Goal: Information Seeking & Learning: Learn about a topic

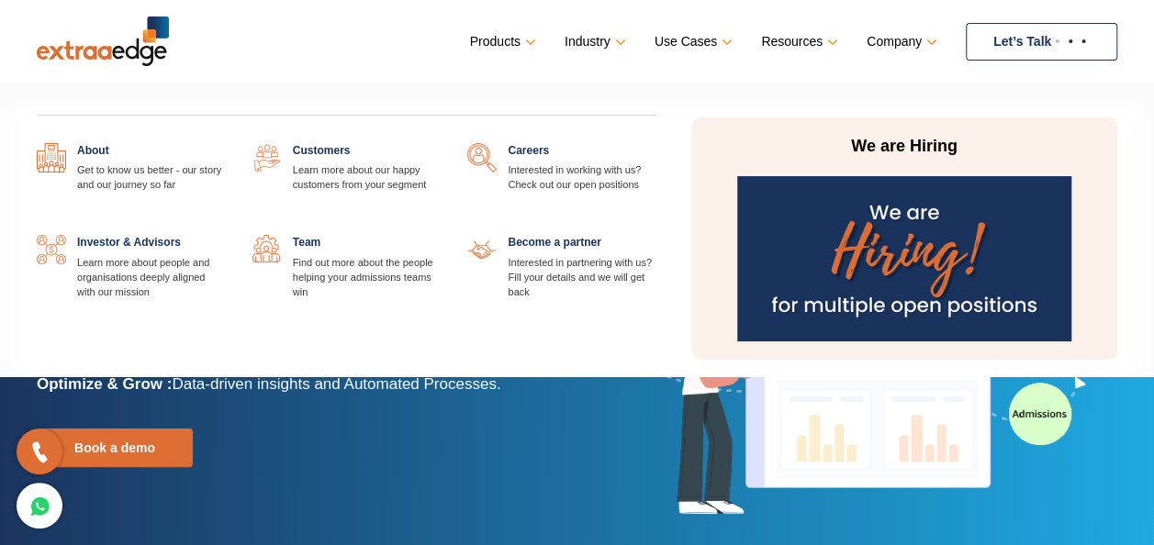
click at [946, 233] on img at bounding box center [903, 258] width 333 height 165
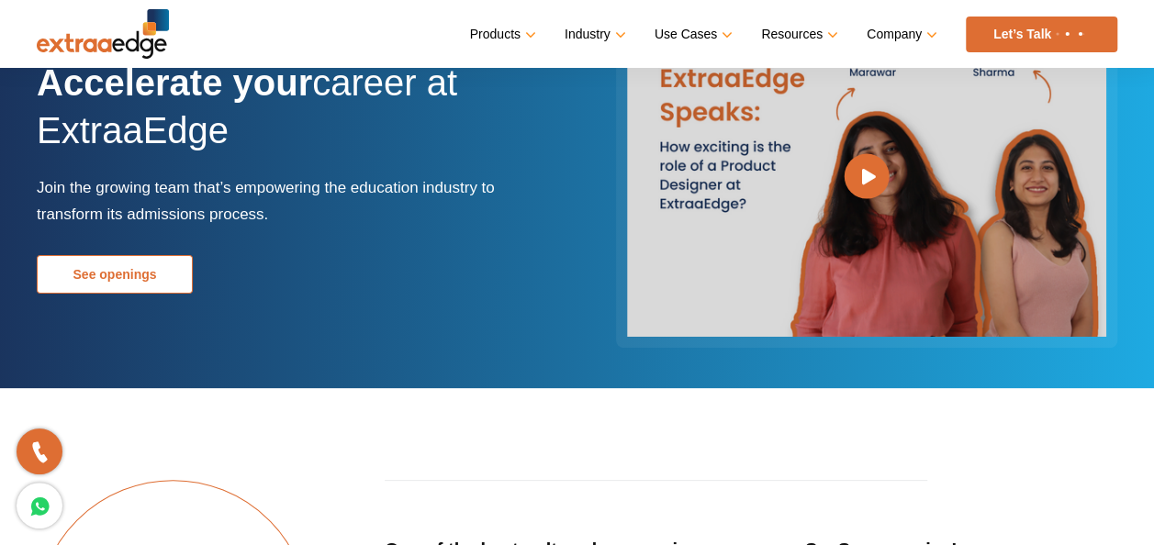
click at [126, 277] on link "See openings" at bounding box center [115, 274] width 156 height 39
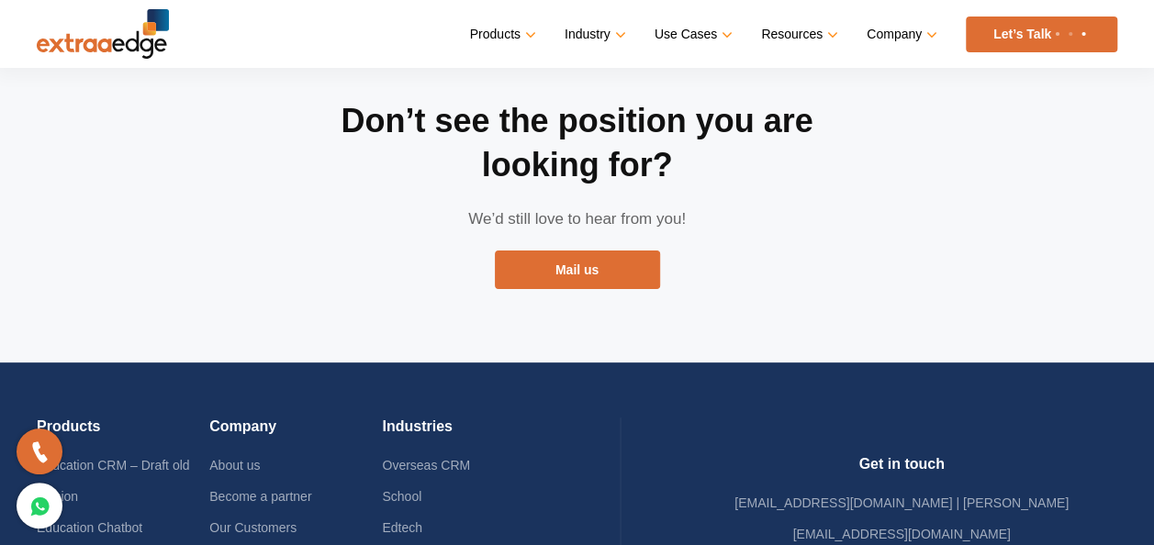
scroll to position [3619, 0]
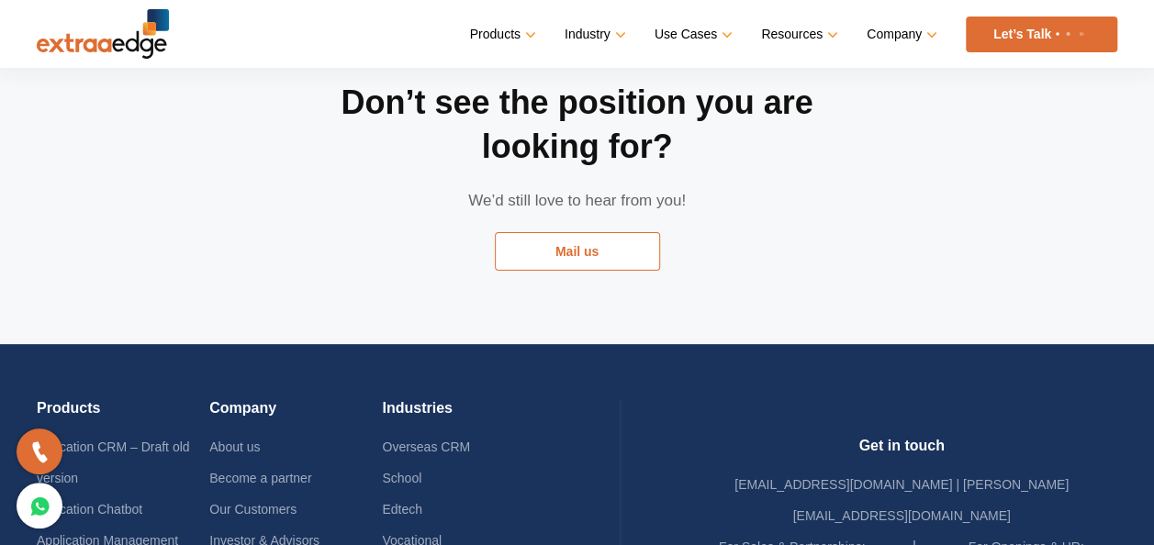
click at [573, 232] on link "Mail us" at bounding box center [577, 251] width 165 height 39
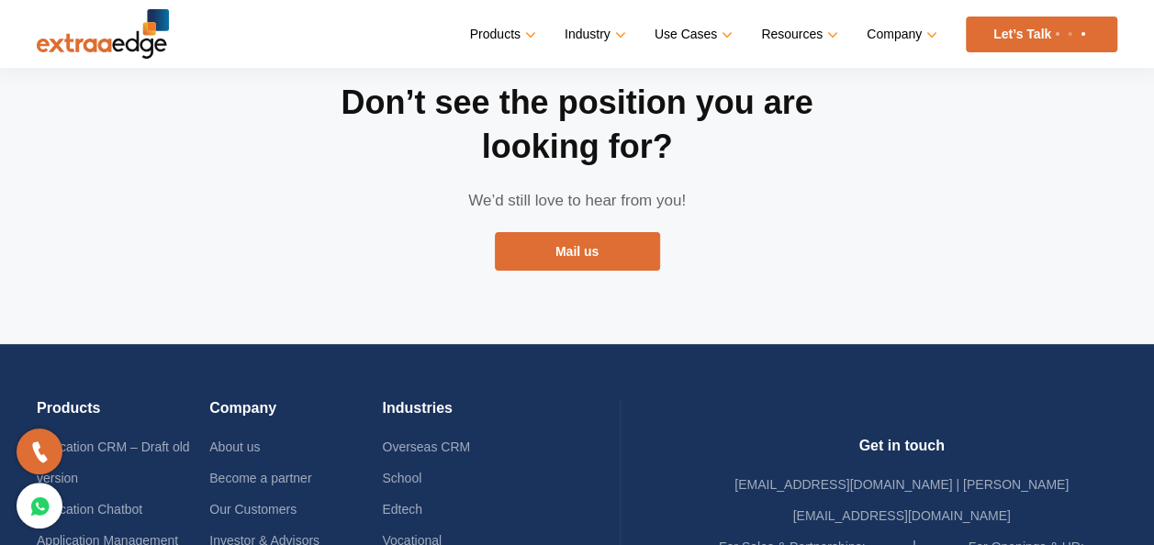
click at [825, 187] on p "We’d still love to hear from you!" at bounding box center [577, 200] width 551 height 27
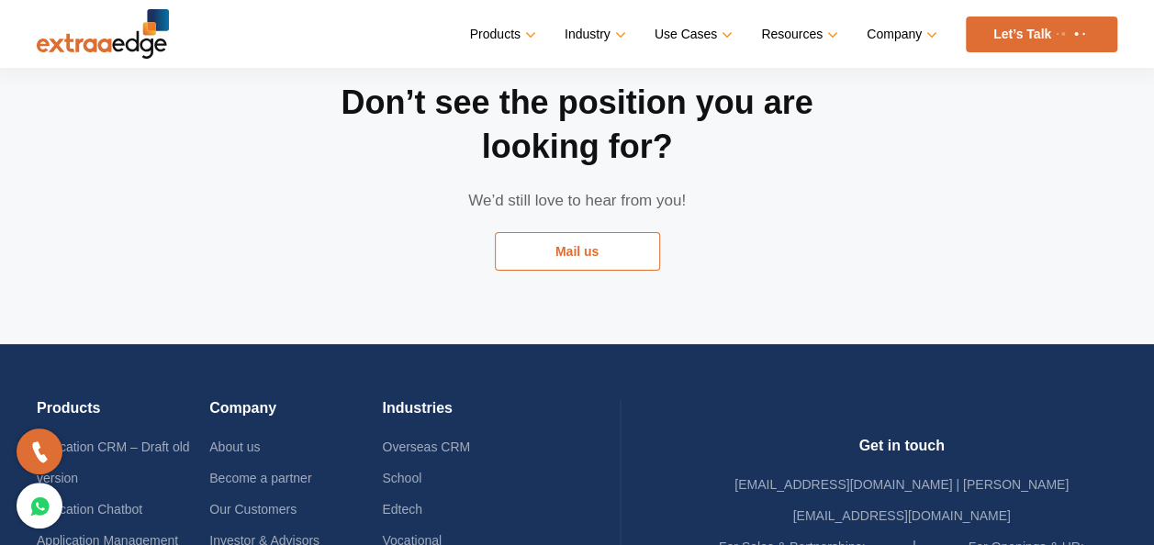
click at [571, 232] on link "Mail us" at bounding box center [577, 251] width 165 height 39
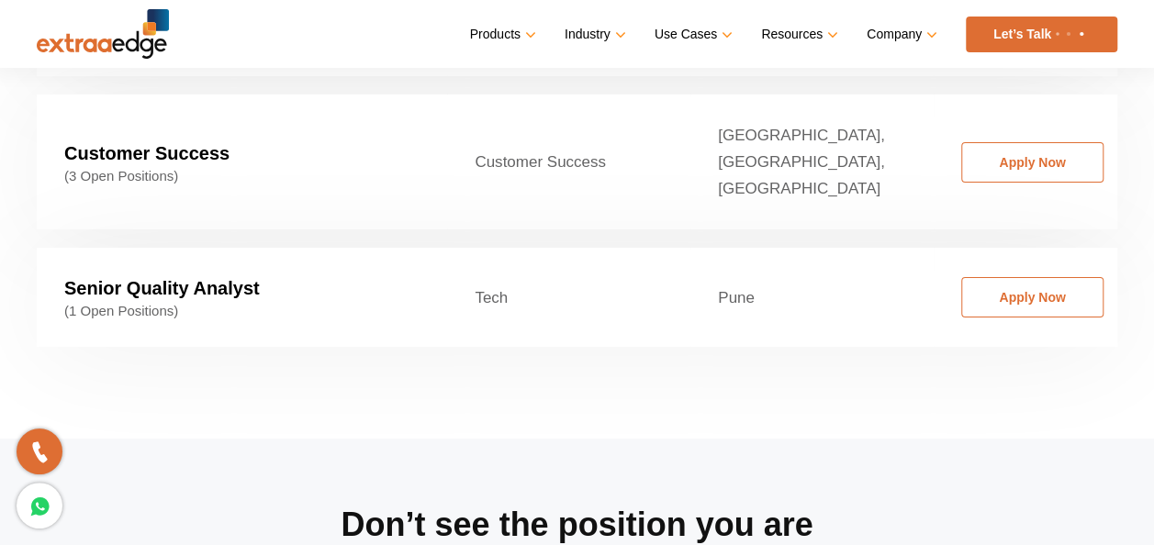
scroll to position [3068, 0]
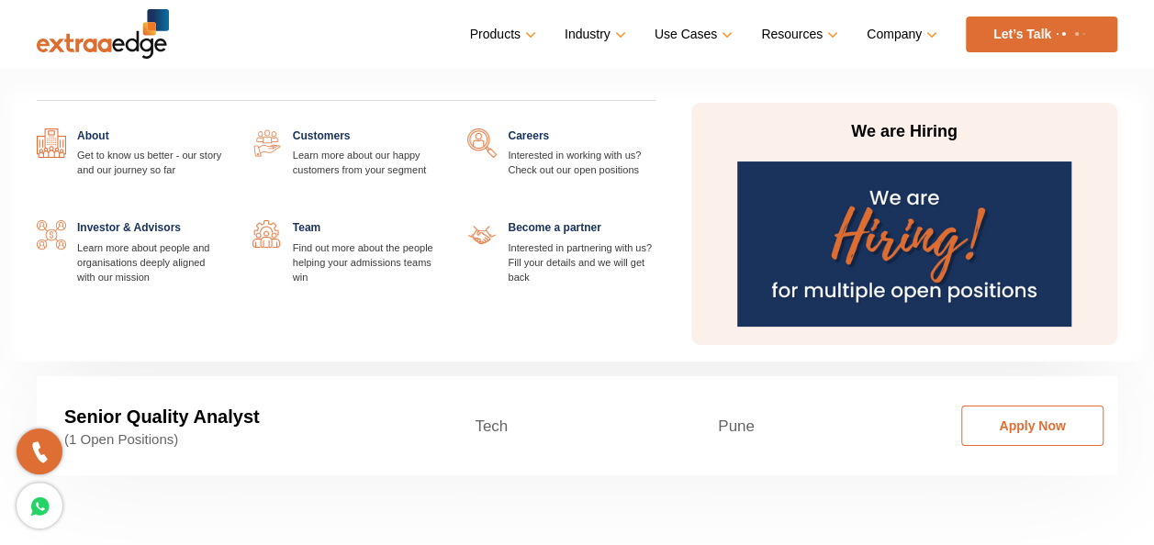
click at [440, 220] on link at bounding box center [440, 220] width 0 height 0
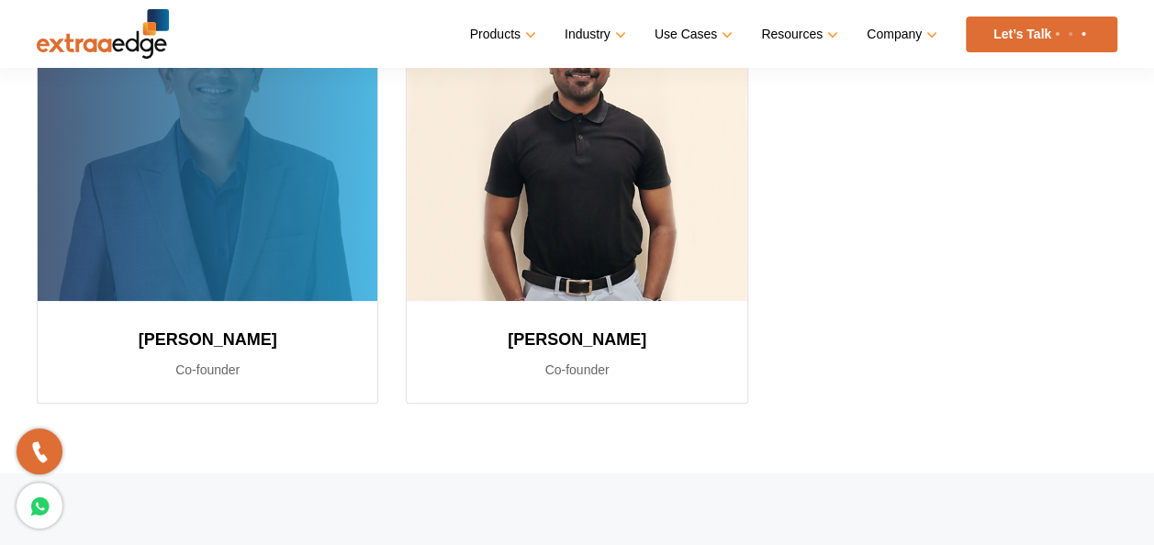
scroll to position [459, 0]
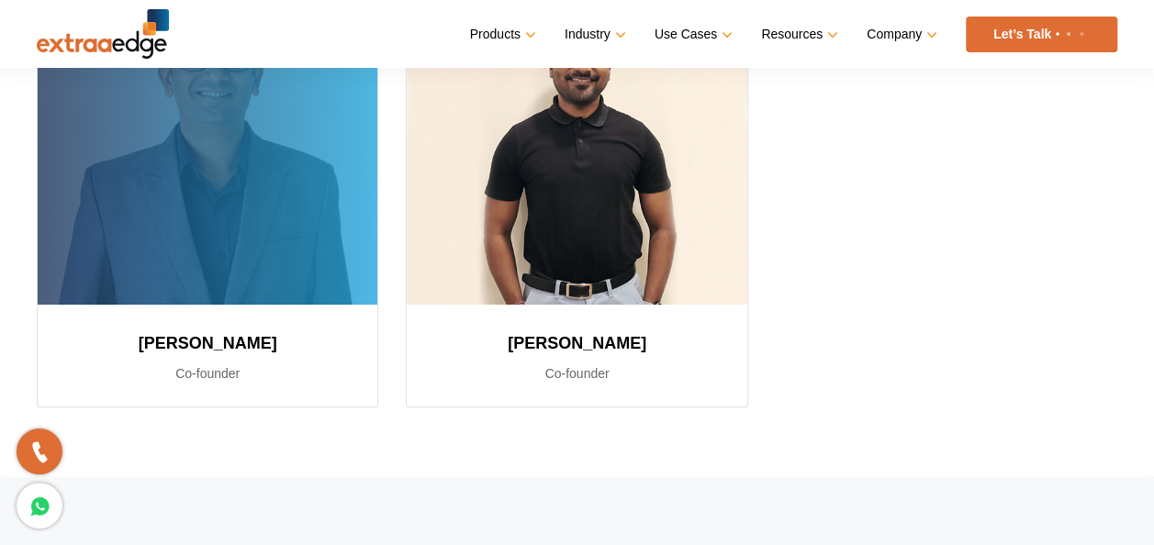
drag, startPoint x: 132, startPoint y: 336, endPoint x: 331, endPoint y: 338, distance: 199.2
click at [331, 338] on h3 "Sushil Mundada" at bounding box center [208, 343] width 296 height 33
copy h3 "Sushil Mundada"
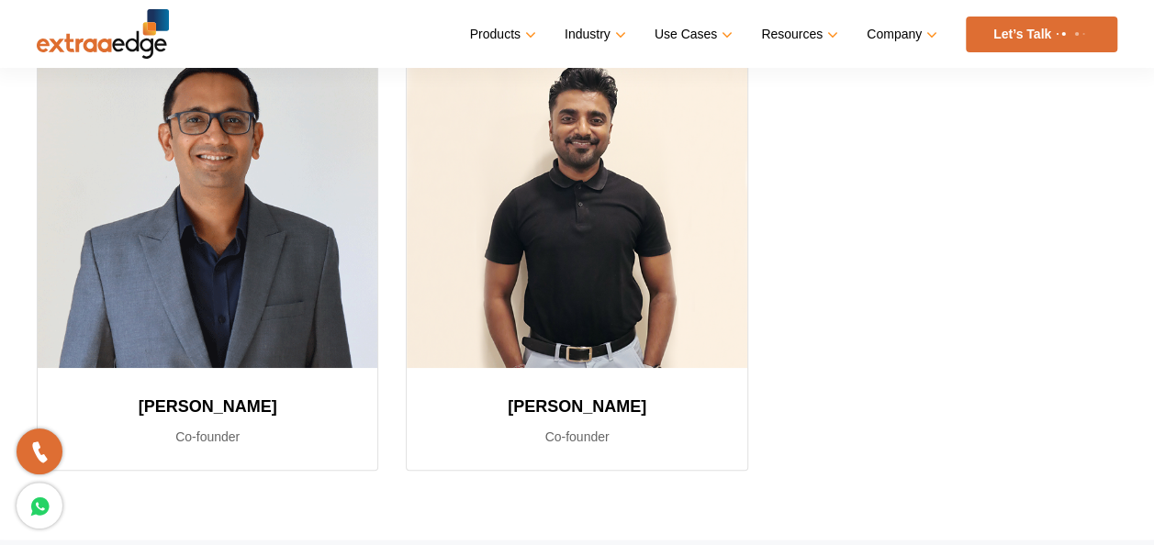
scroll to position [367, 0]
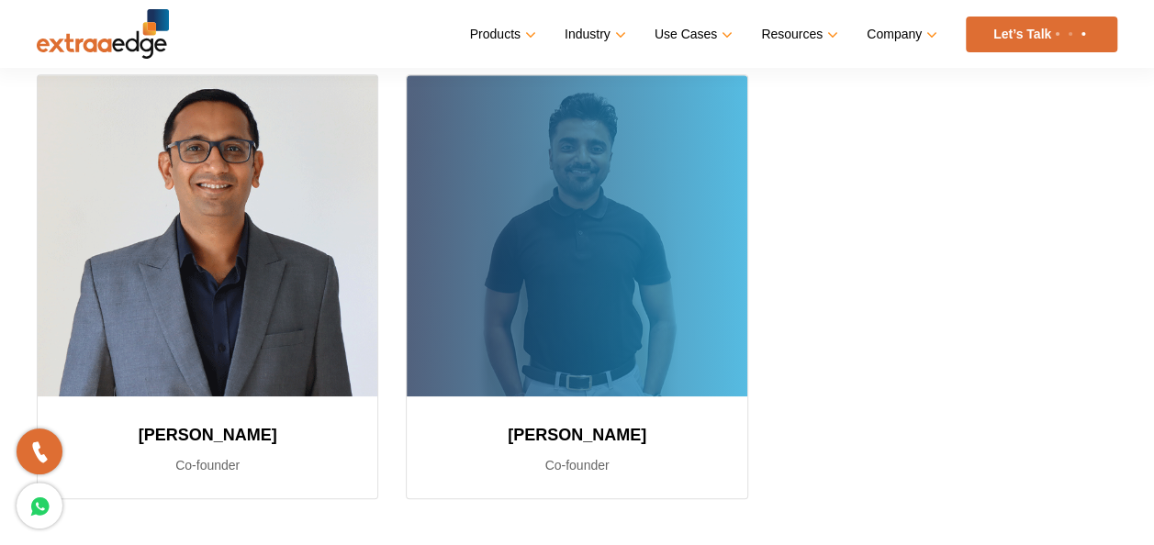
copy h3 "Sushil Mundada"
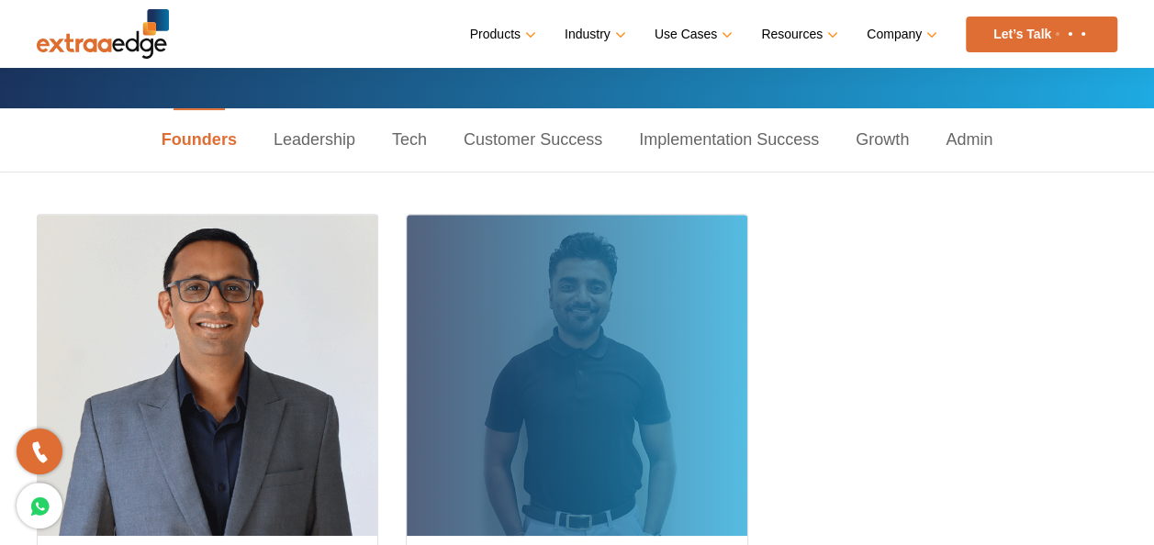
scroll to position [92, 0]
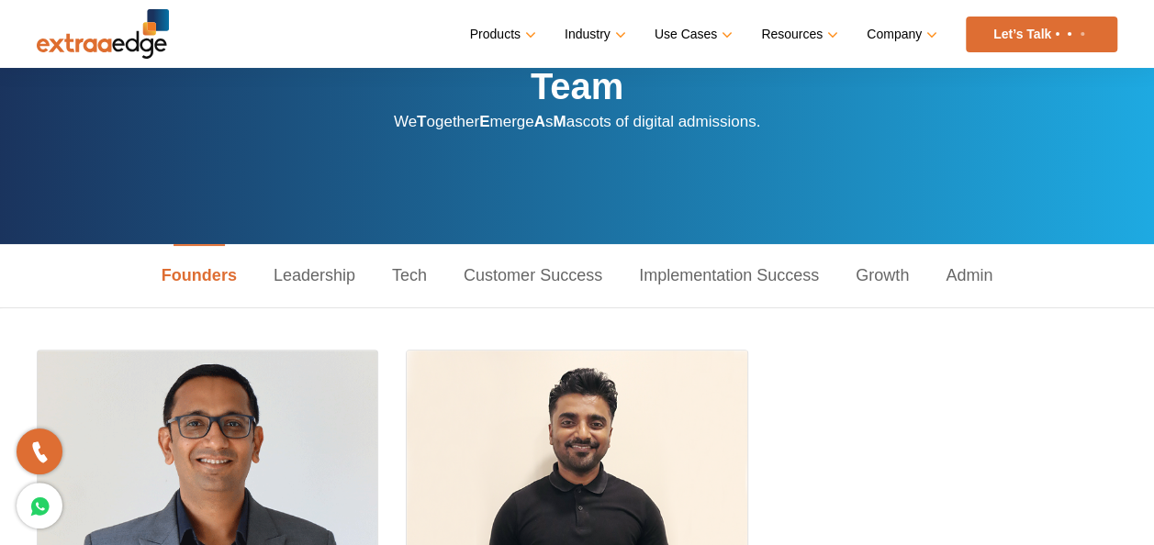
click at [967, 275] on link "Admin" at bounding box center [969, 275] width 84 height 63
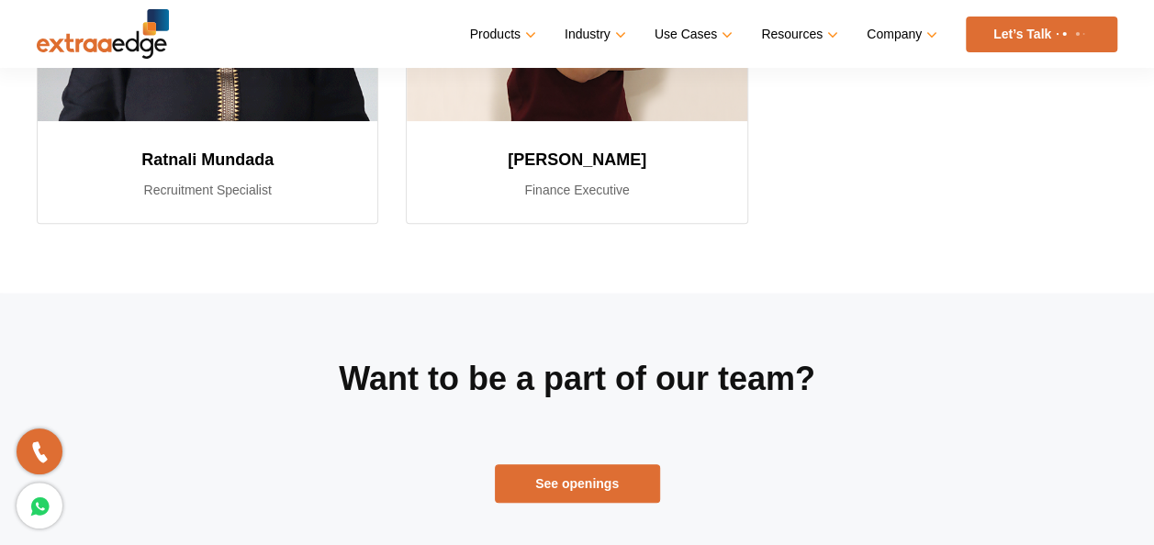
scroll to position [826, 0]
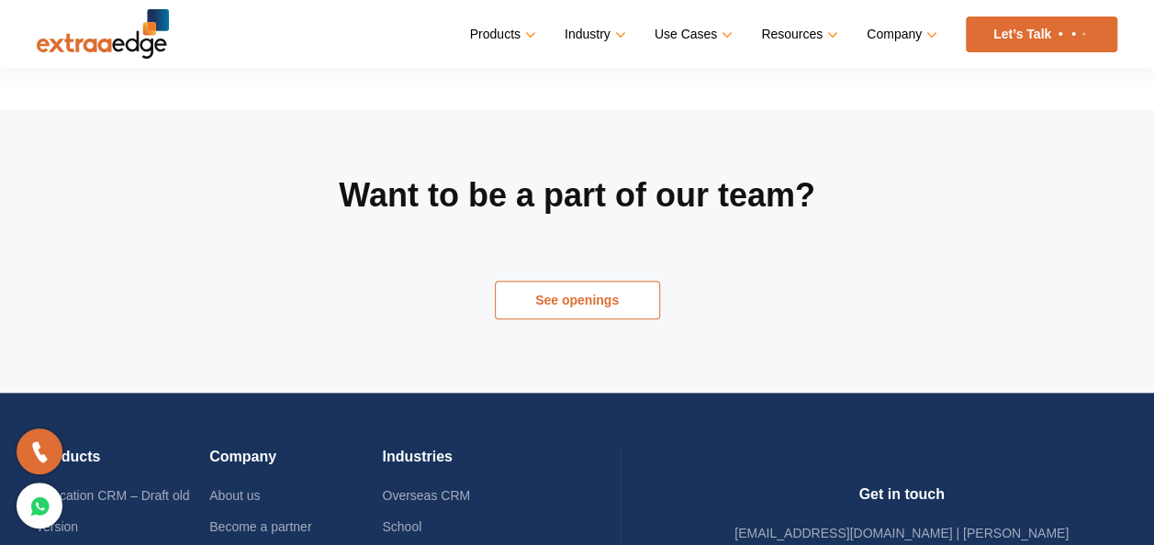
click at [615, 290] on link "See openings" at bounding box center [577, 300] width 165 height 39
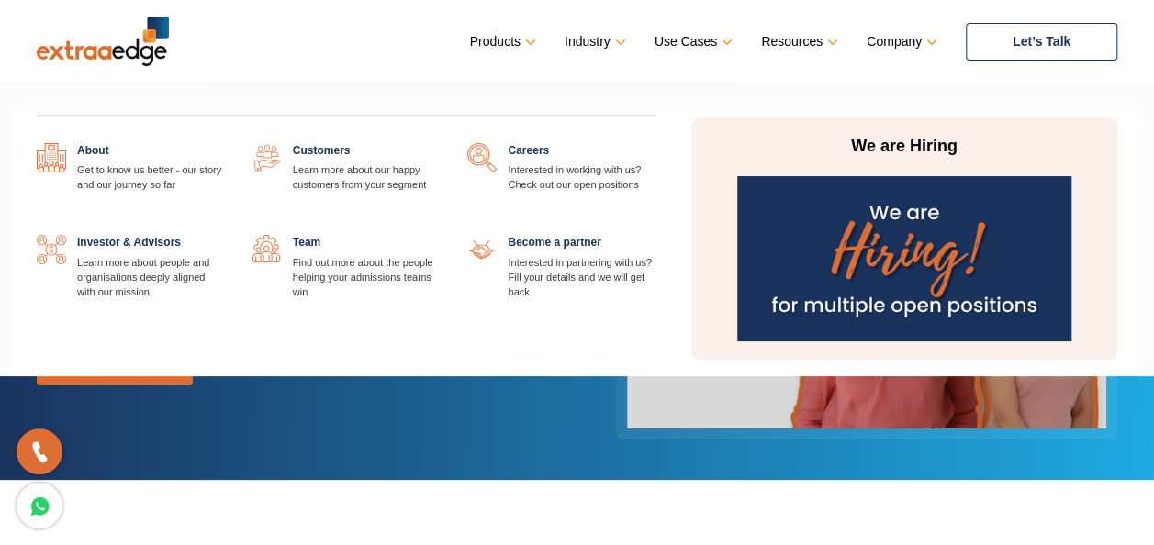
click at [880, 36] on link "Company" at bounding box center [900, 41] width 67 height 27
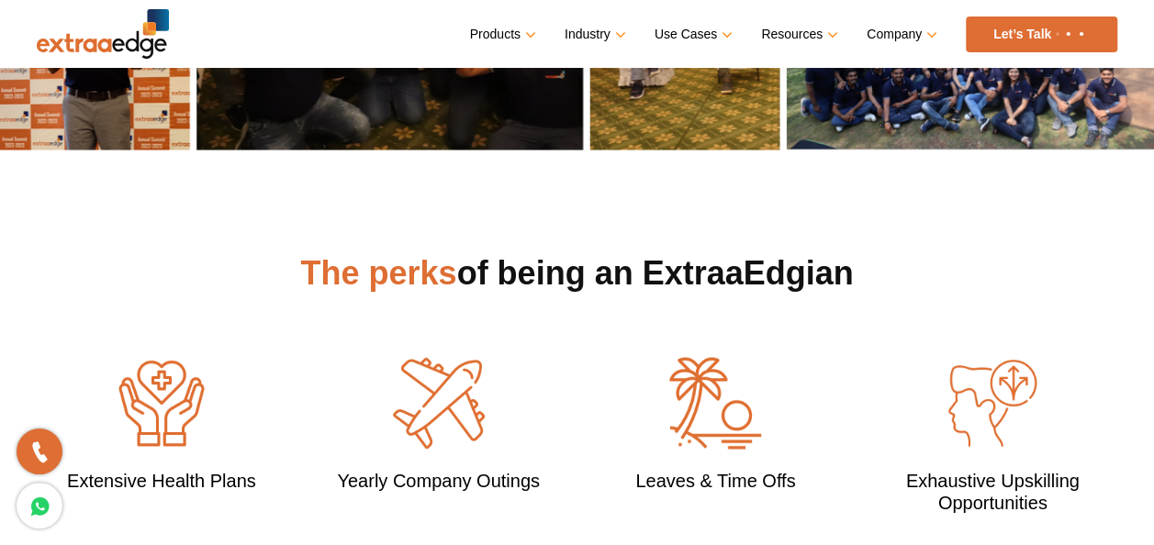
scroll to position [1340, 0]
